Goal: Register for event/course

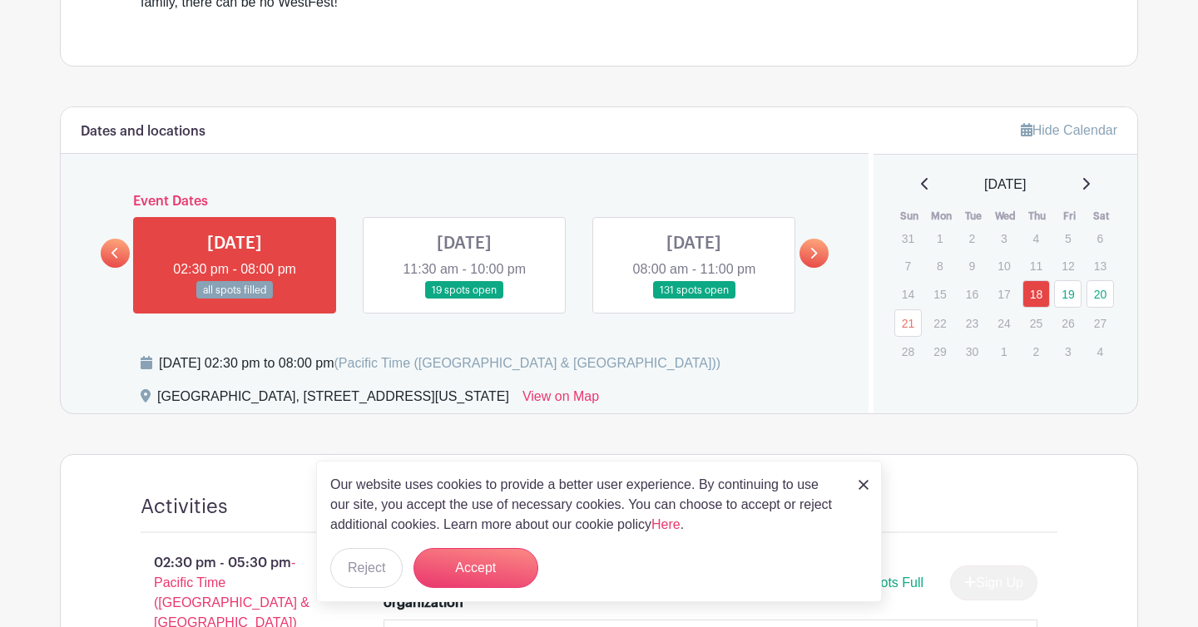
scroll to position [845, 0]
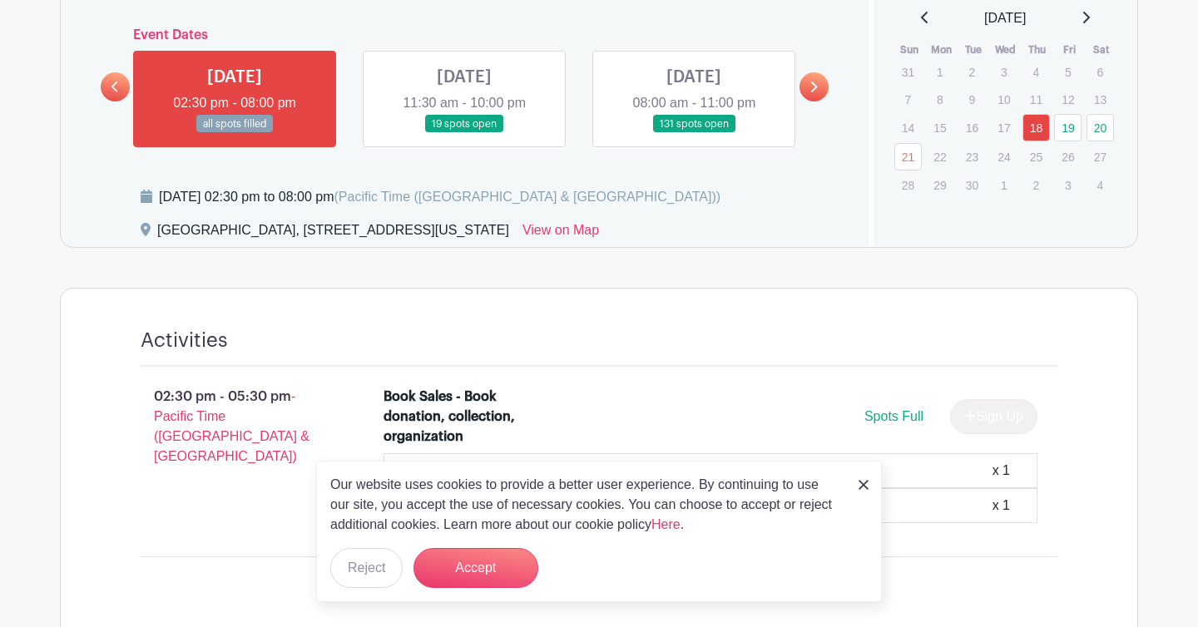
click at [868, 490] on img at bounding box center [863, 485] width 10 height 10
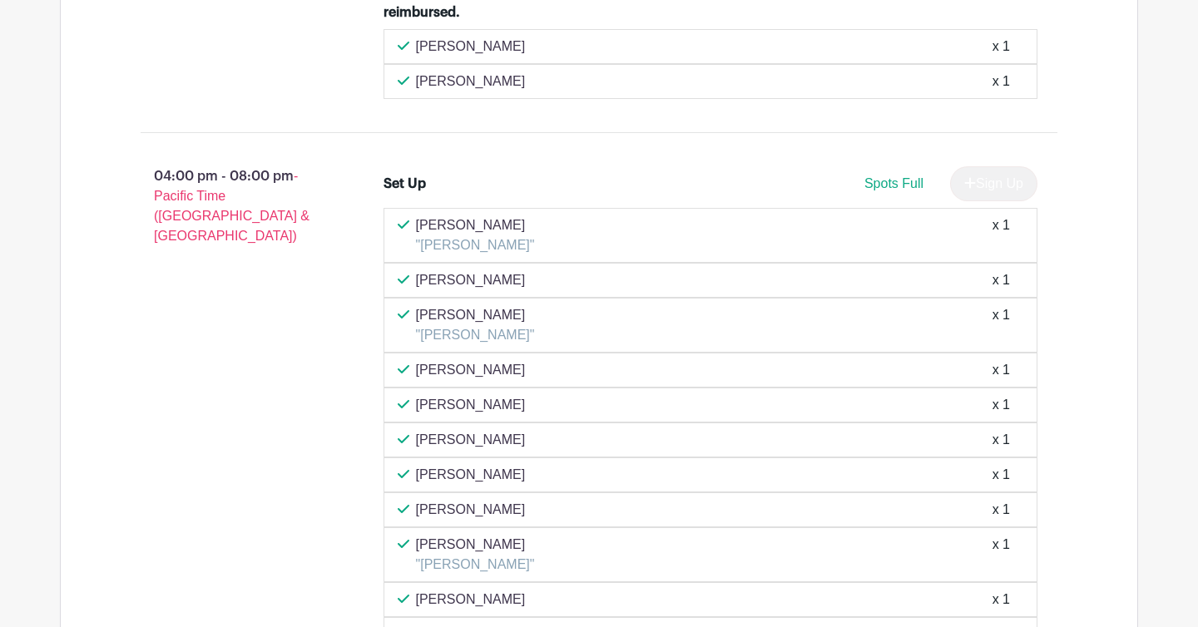
scroll to position [635, 0]
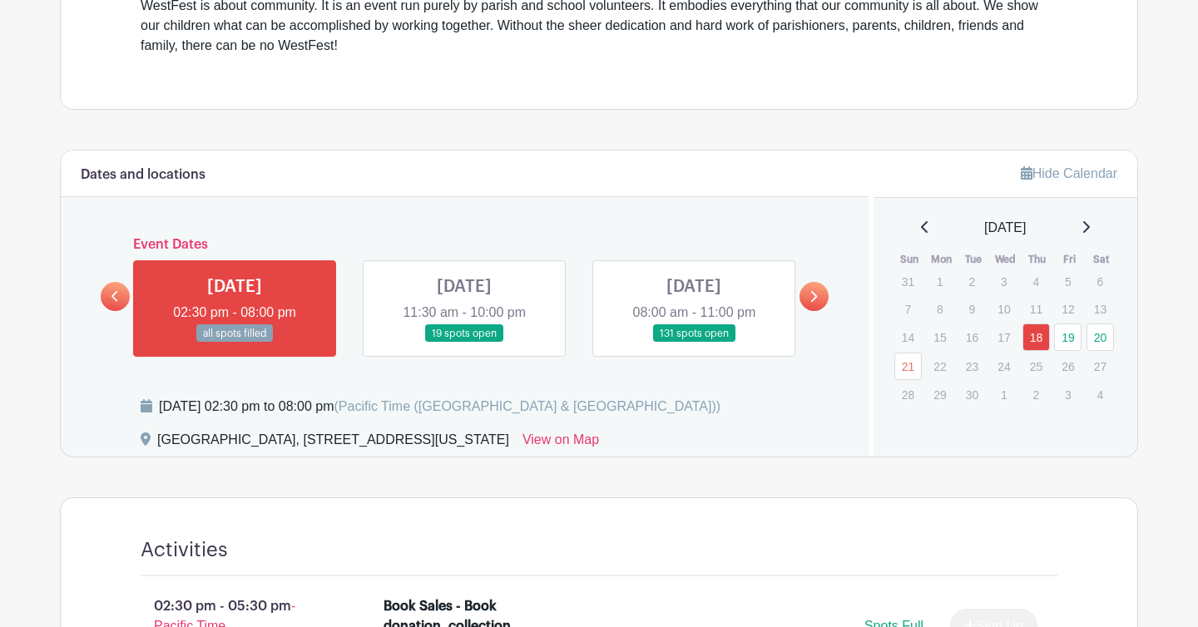
click at [464, 343] on link at bounding box center [464, 343] width 0 height 0
click at [694, 343] on link at bounding box center [694, 343] width 0 height 0
click at [1099, 342] on link "20" at bounding box center [1099, 337] width 27 height 27
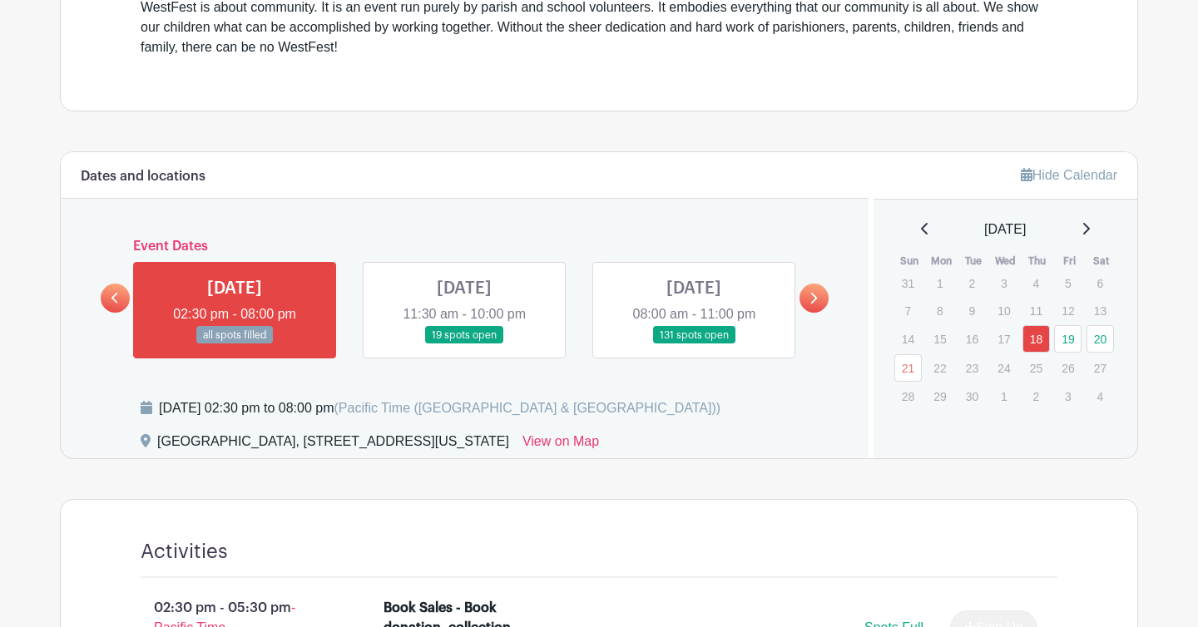
click at [694, 344] on link at bounding box center [694, 344] width 0 height 0
click at [1094, 334] on link "20" at bounding box center [1099, 338] width 27 height 27
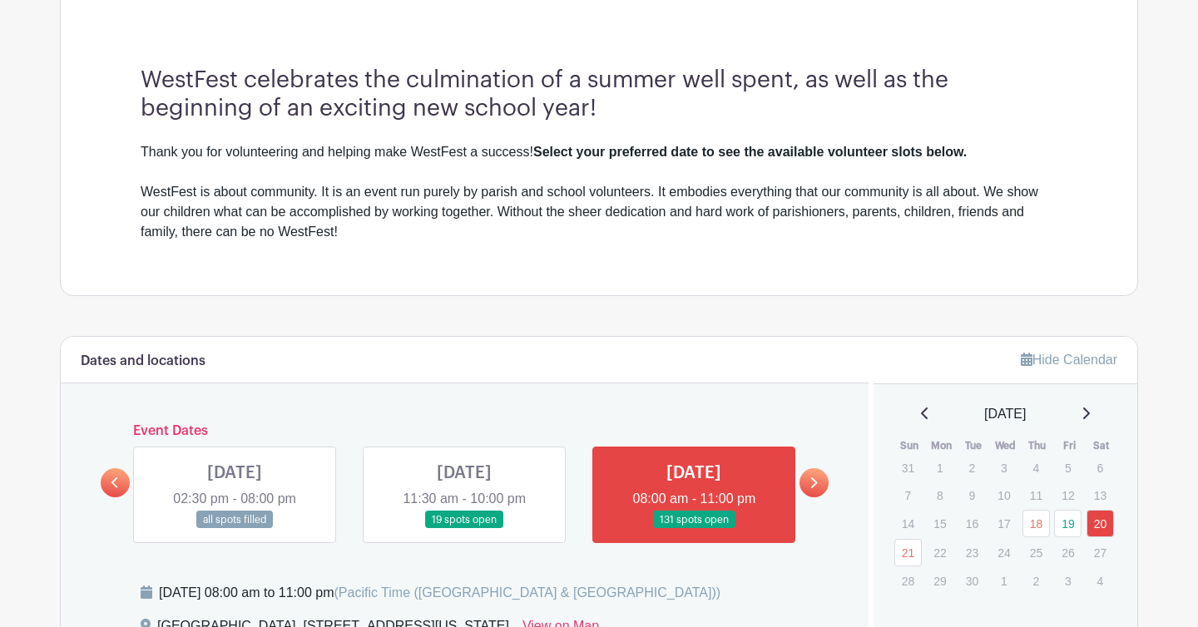
scroll to position [453, 0]
